Goal: Task Accomplishment & Management: Manage account settings

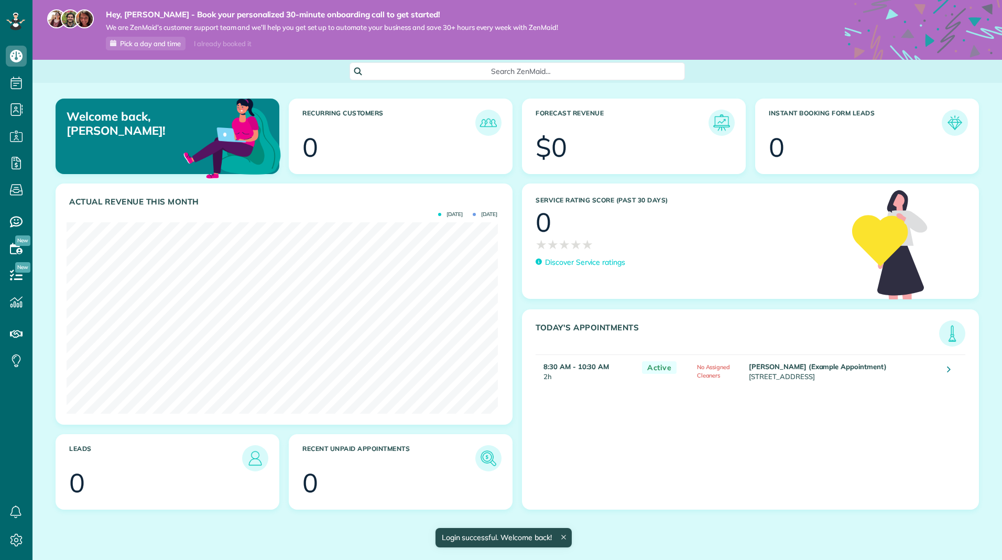
scroll to position [191, 431]
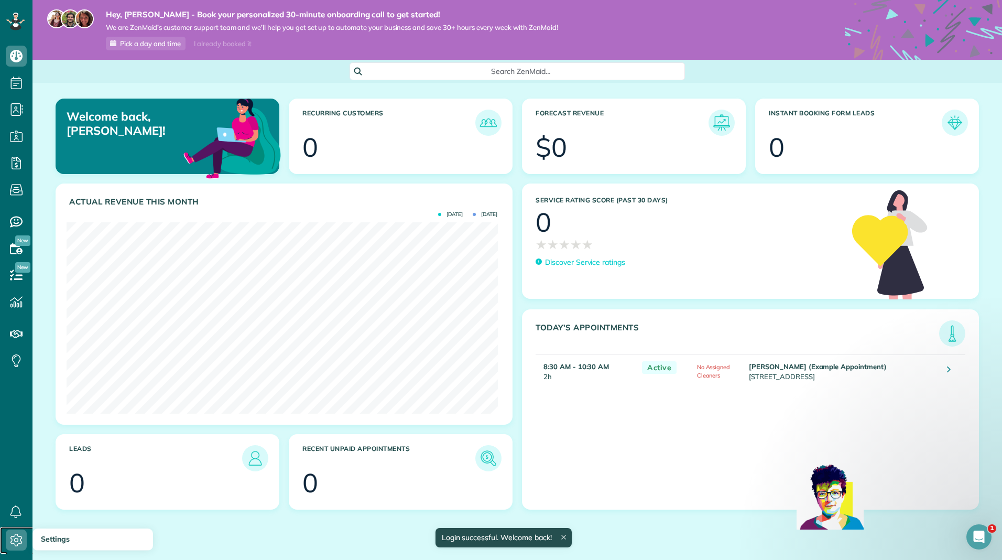
click at [16, 540] on icon at bounding box center [16, 539] width 21 height 21
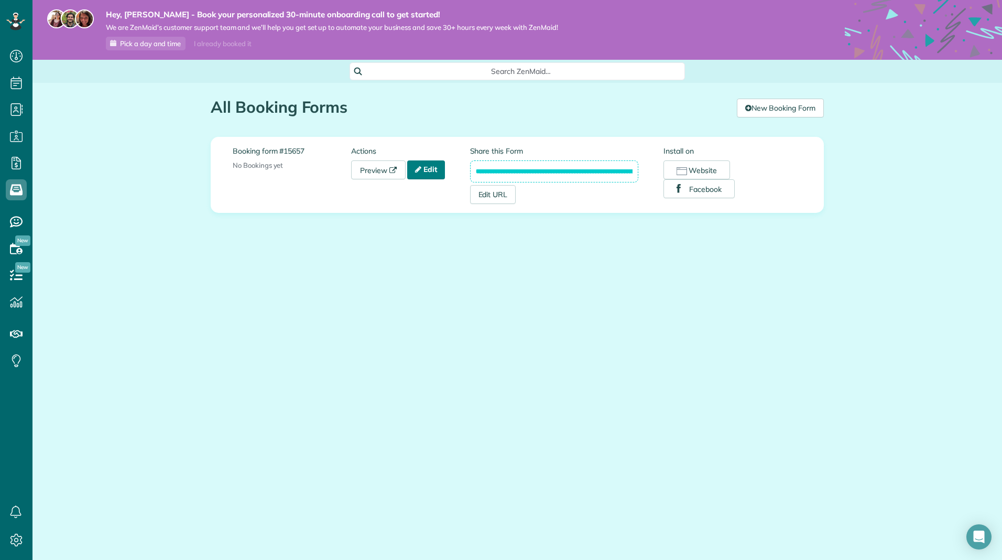
scroll to position [5, 5]
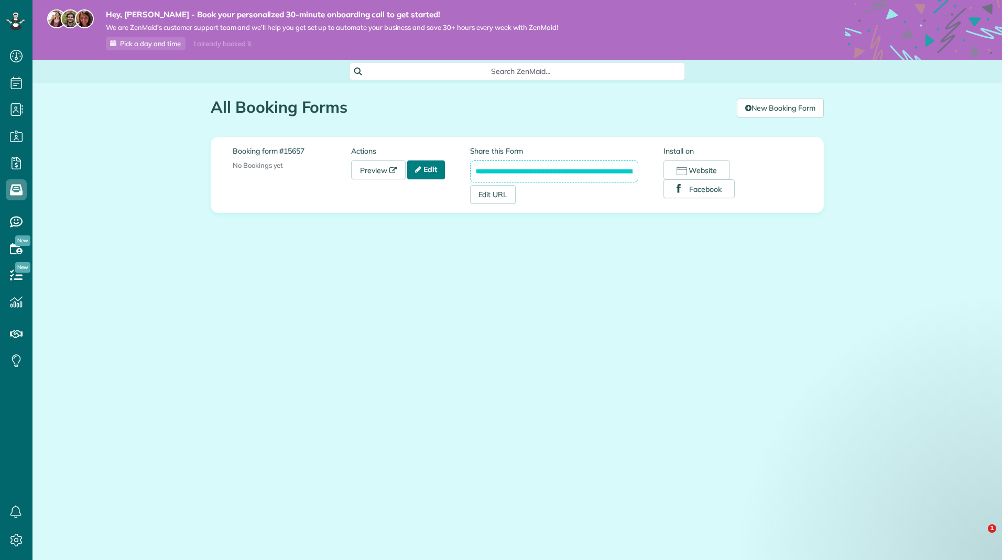
click at [426, 170] on link "Edit" at bounding box center [426, 169] width 38 height 19
